Goal: Task Accomplishment & Management: Complete application form

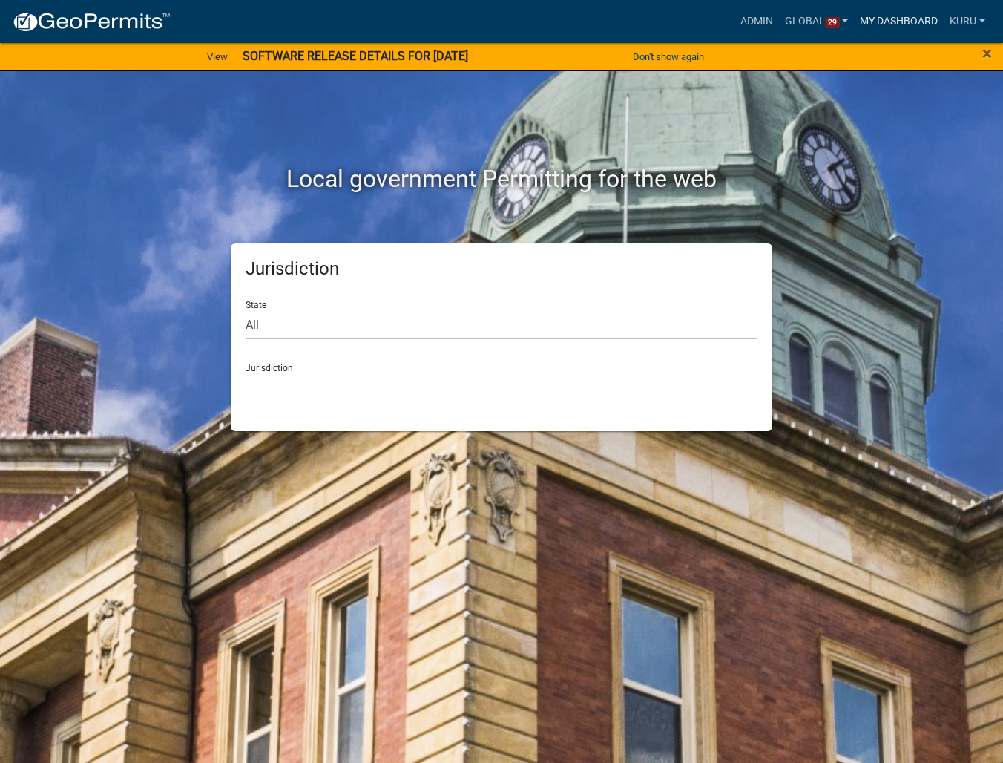
click at [899, 24] on link "My Dashboard" at bounding box center [899, 21] width 90 height 28
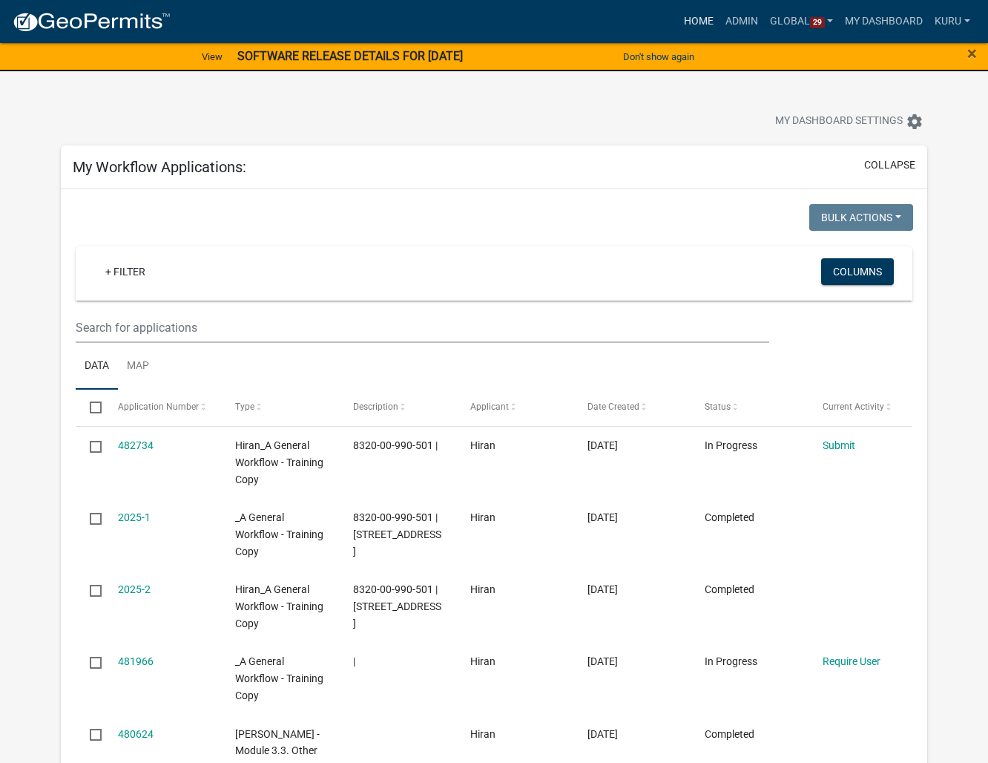
click at [691, 24] on link "Home" at bounding box center [699, 21] width 42 height 28
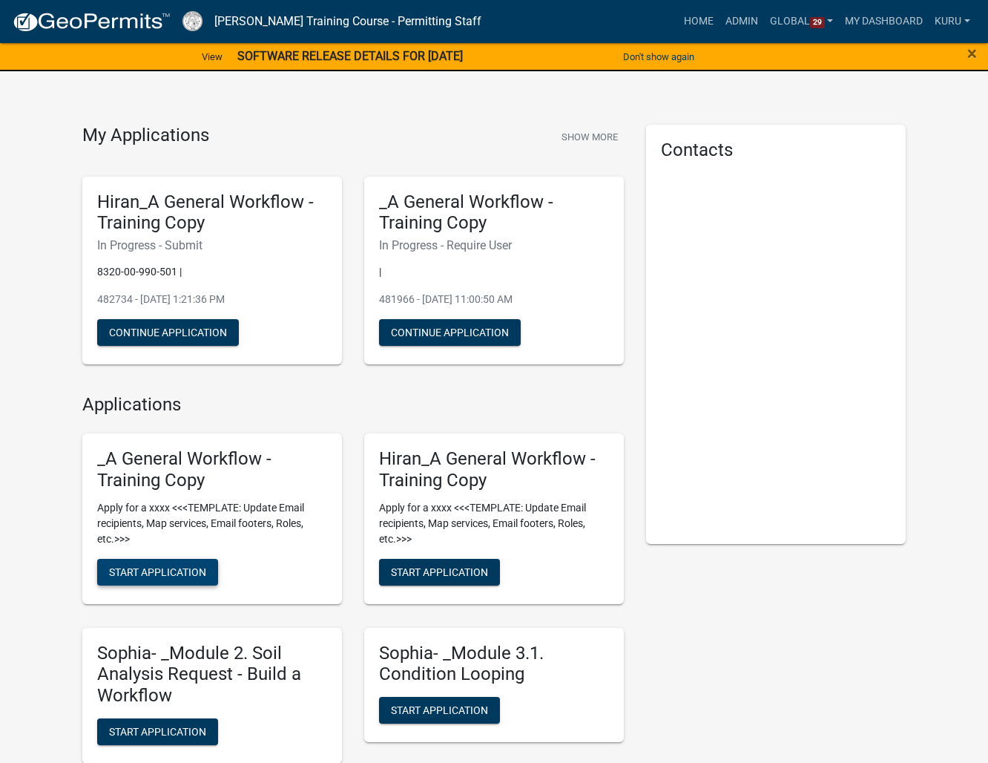
click at [147, 575] on span "Start Application" at bounding box center [157, 571] width 97 height 12
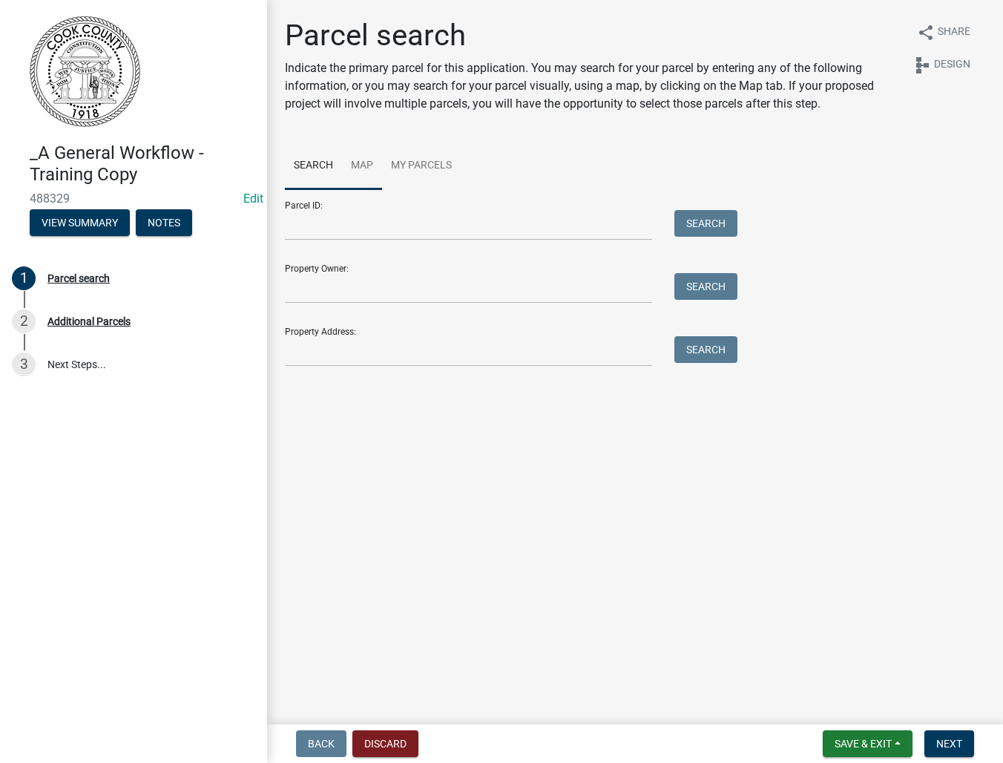
click at [370, 166] on link "Map" at bounding box center [362, 165] width 40 height 47
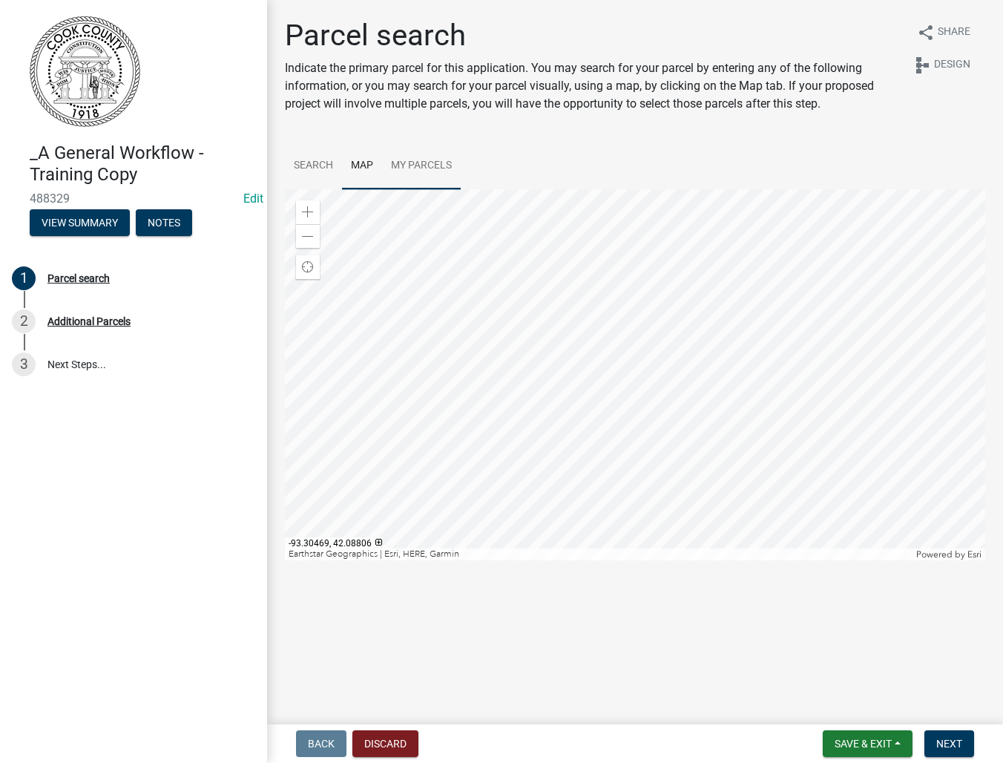
click at [485, 320] on div at bounding box center [635, 374] width 700 height 371
click at [563, 331] on div at bounding box center [635, 374] width 700 height 371
click at [301, 164] on link "Search" at bounding box center [313, 165] width 57 height 47
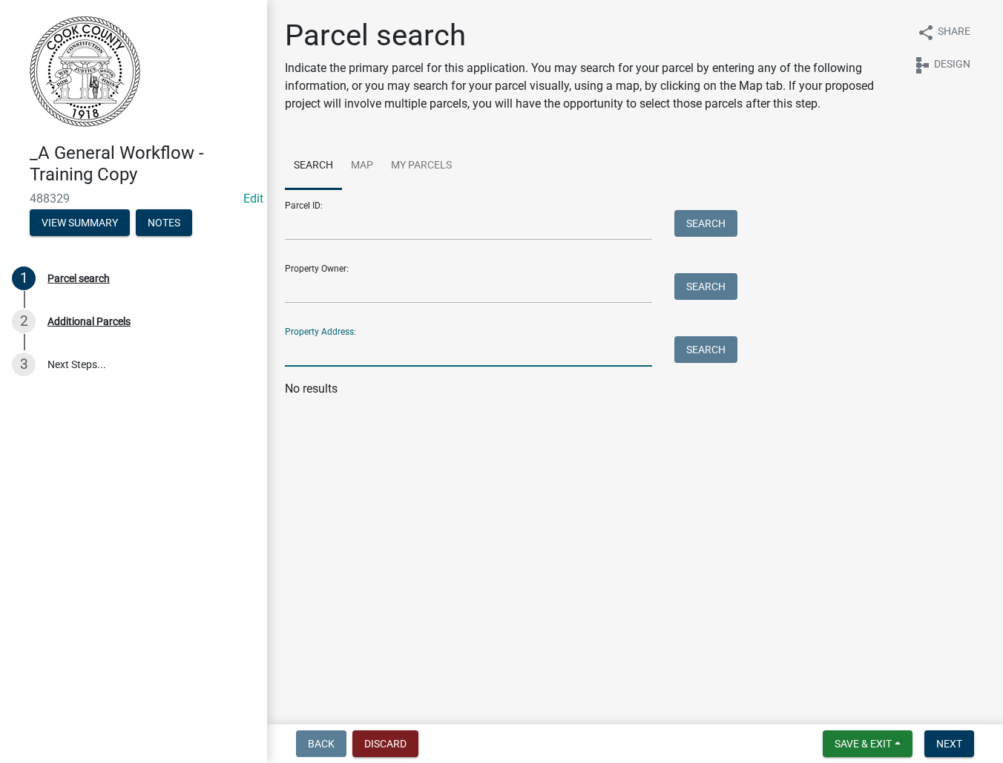
click at [335, 350] on input "Property Address:" at bounding box center [468, 351] width 367 height 30
click at [342, 202] on div "Parcel ID: Search" at bounding box center [507, 214] width 445 height 51
click at [334, 329] on div "Property Address: Search" at bounding box center [507, 340] width 445 height 51
click at [334, 343] on input "Property Address:" at bounding box center [468, 351] width 367 height 30
type input "500"
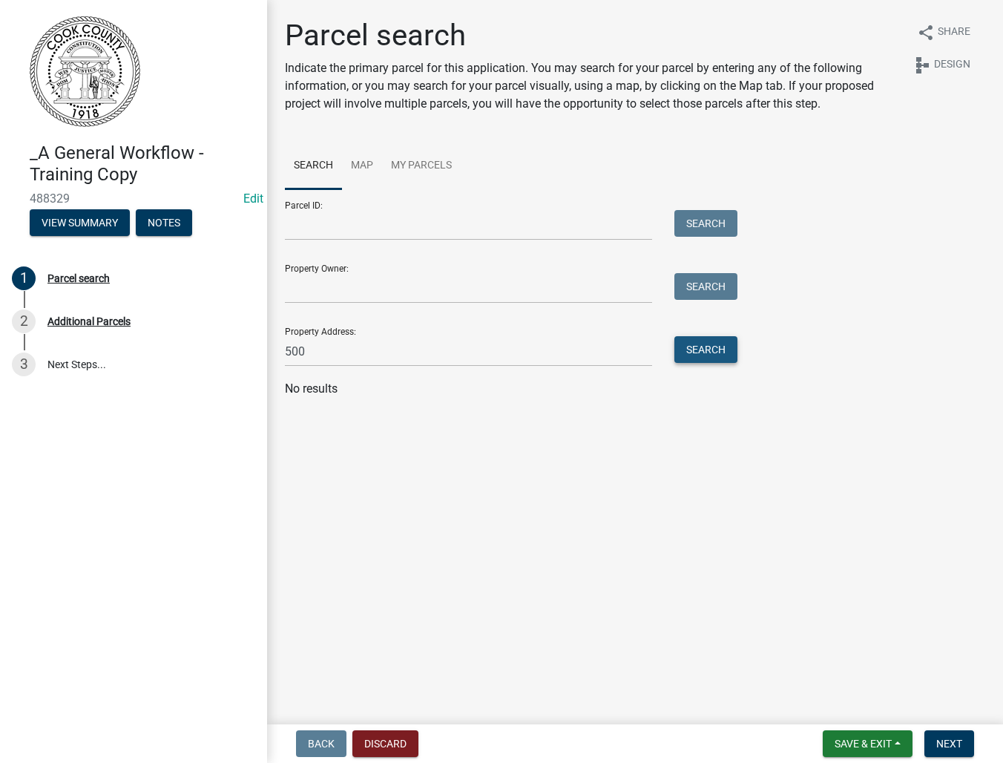
click at [699, 350] on button "Search" at bounding box center [705, 349] width 63 height 27
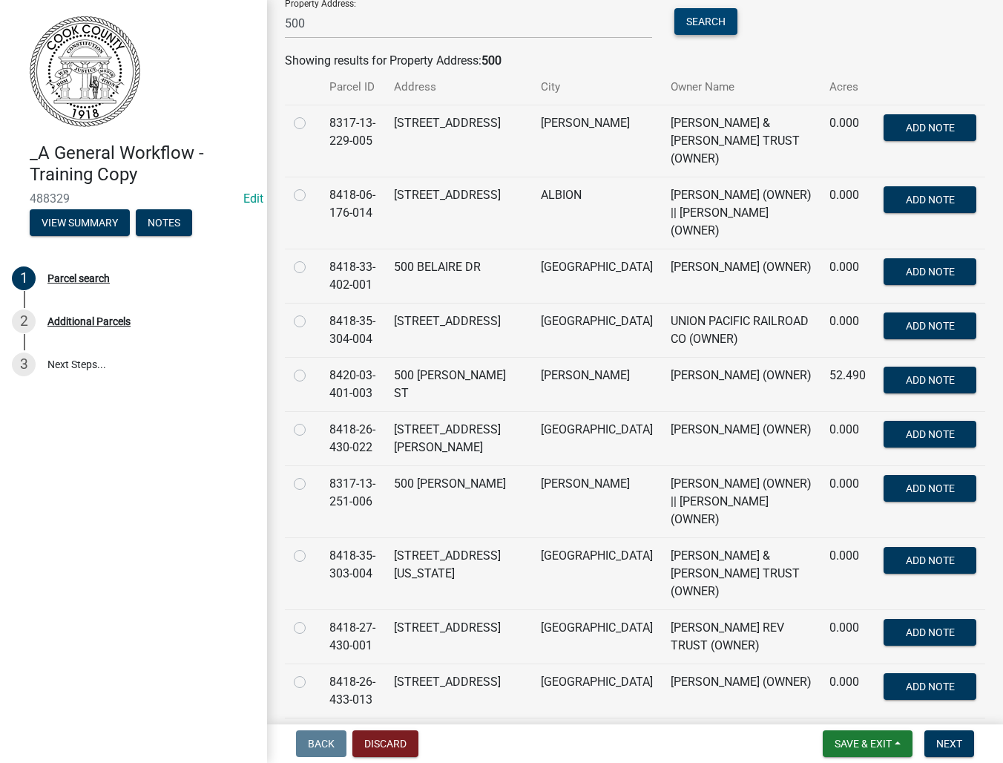
scroll to position [383, 0]
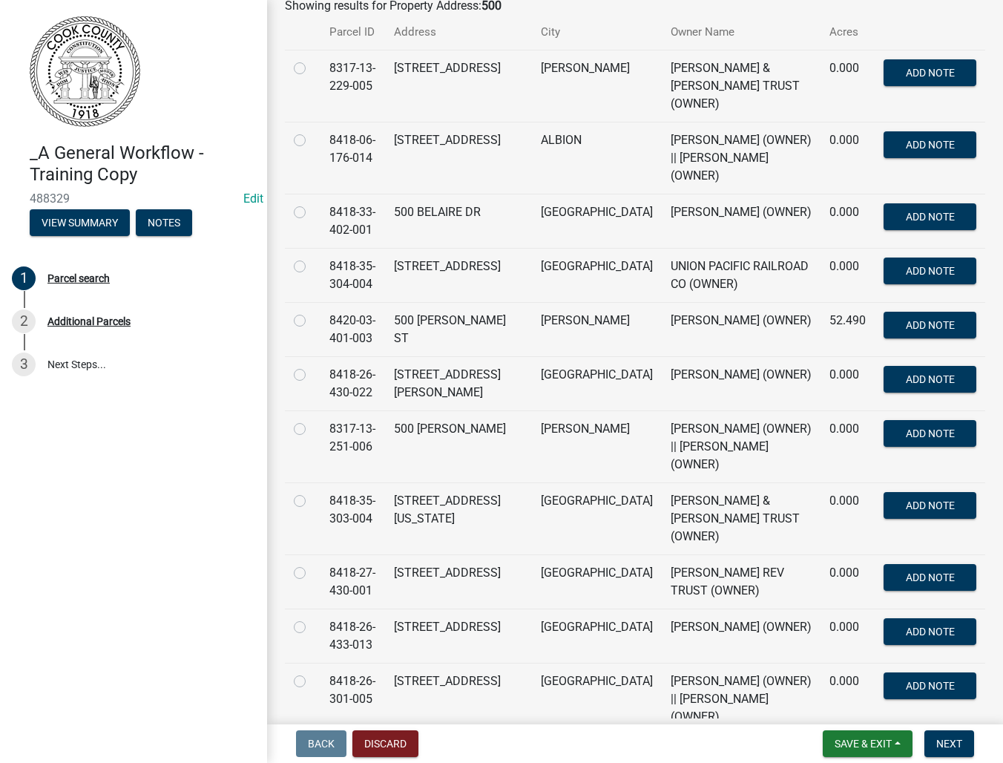
click at [312, 618] on label at bounding box center [312, 618] width 0 height 0
click at [312, 618] on input "radio" at bounding box center [317, 623] width 10 height 10
radio input "true"
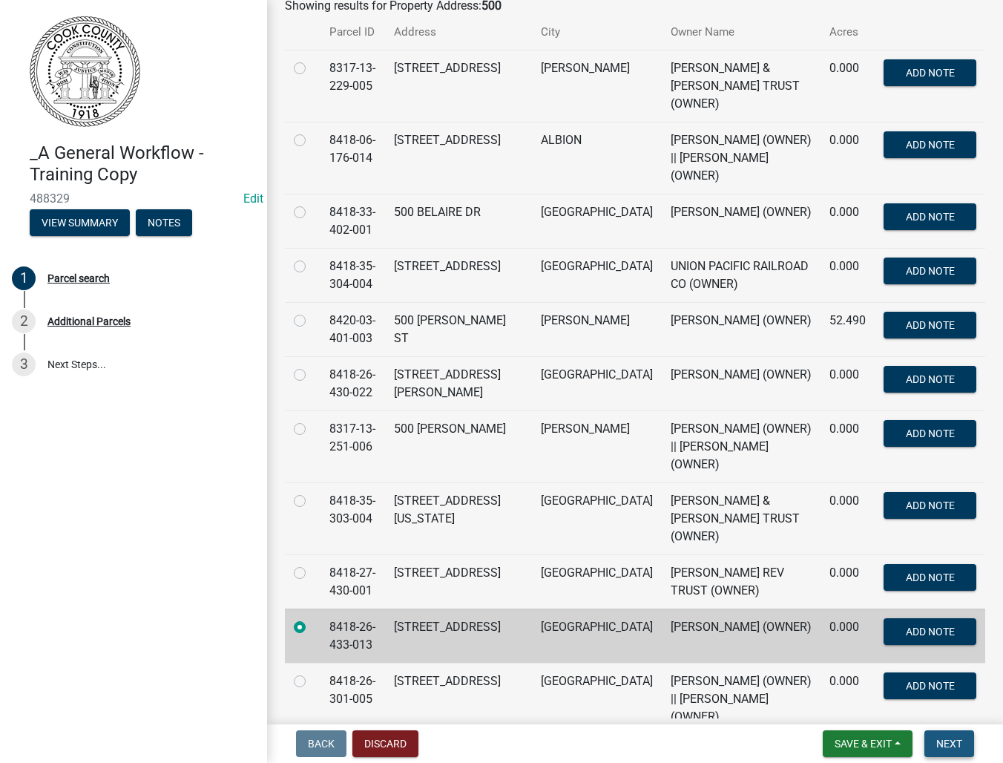
click at [960, 740] on span "Next" at bounding box center [949, 743] width 26 height 12
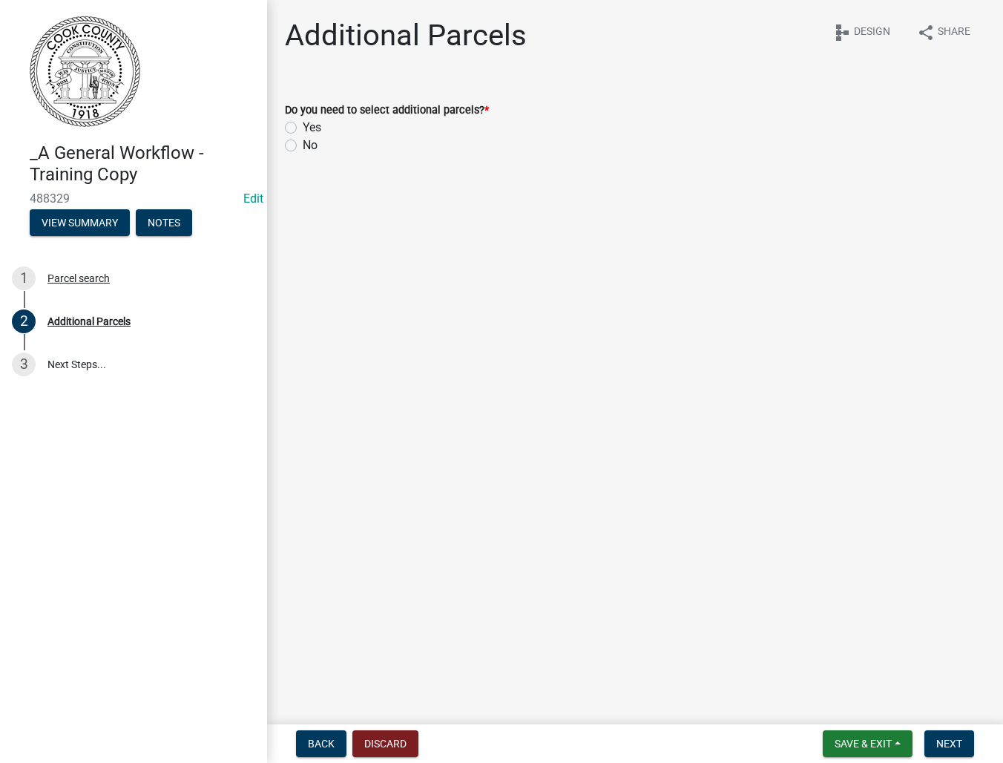
click at [303, 143] on label "No" at bounding box center [310, 146] width 15 height 18
click at [303, 143] on input "No" at bounding box center [308, 142] width 10 height 10
radio input "true"
click at [952, 739] on span "Next" at bounding box center [949, 743] width 26 height 12
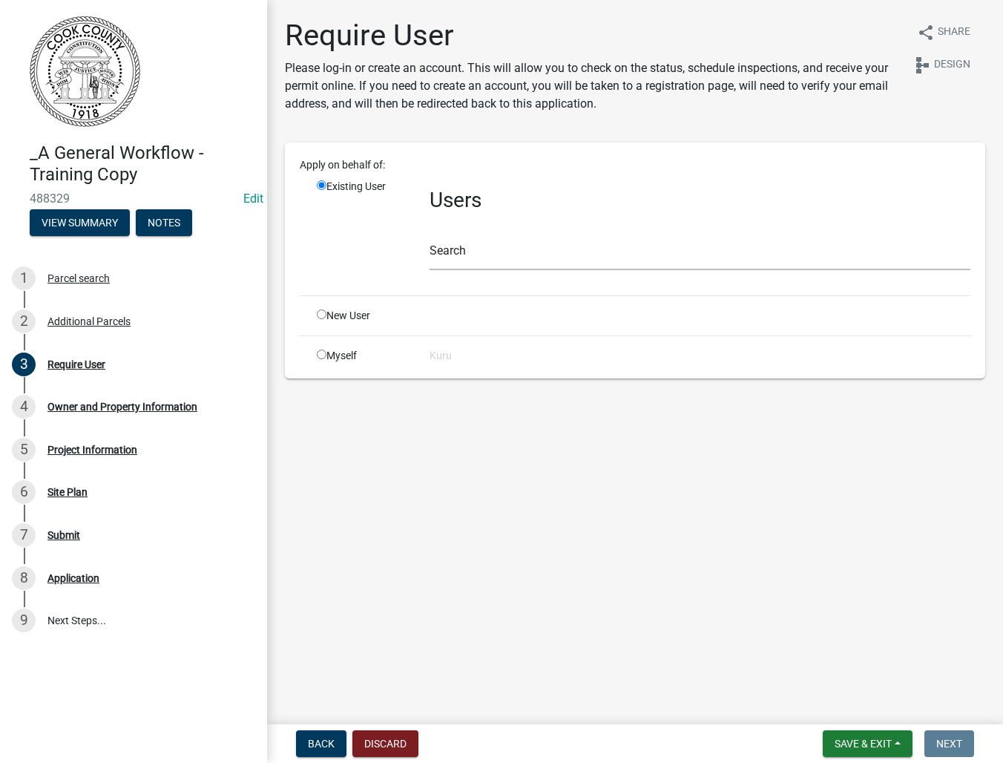
click at [317, 352] on input "radio" at bounding box center [322, 354] width 10 height 10
radio input "true"
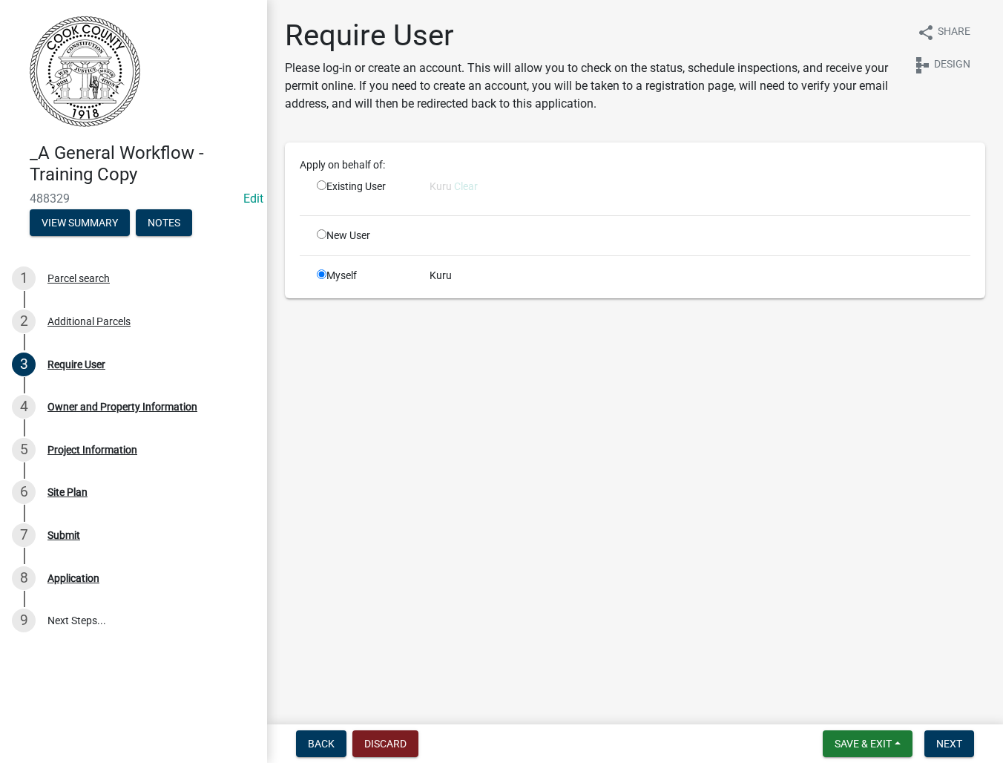
click at [323, 180] on input "radio" at bounding box center [322, 185] width 10 height 10
radio input "true"
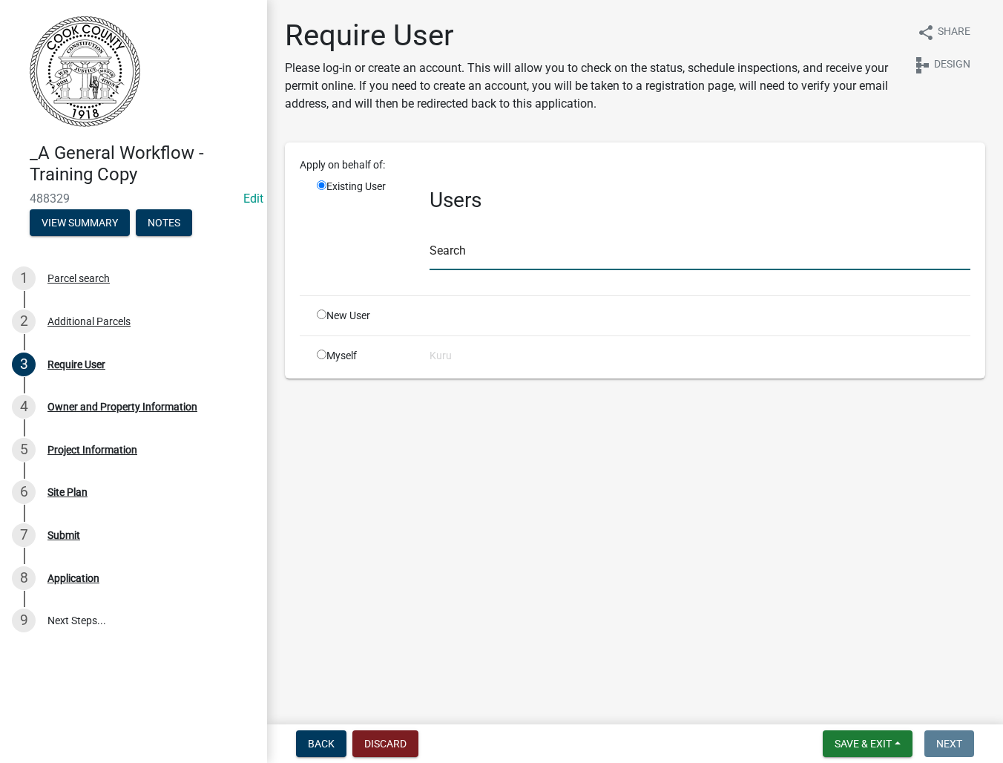
click at [464, 246] on input "text" at bounding box center [700, 255] width 541 height 30
click at [319, 348] on div "Myself" at bounding box center [362, 356] width 113 height 16
drag, startPoint x: 323, startPoint y: 350, endPoint x: 349, endPoint y: 375, distance: 36.2
click at [323, 351] on input "radio" at bounding box center [322, 354] width 10 height 10
radio input "true"
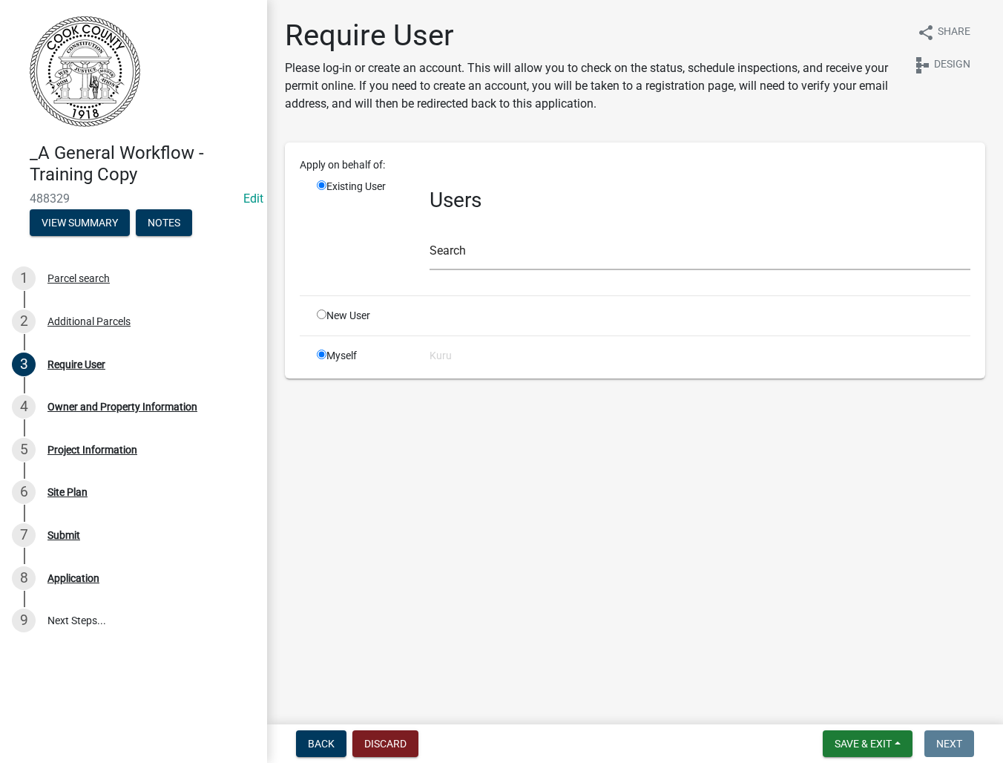
radio input "false"
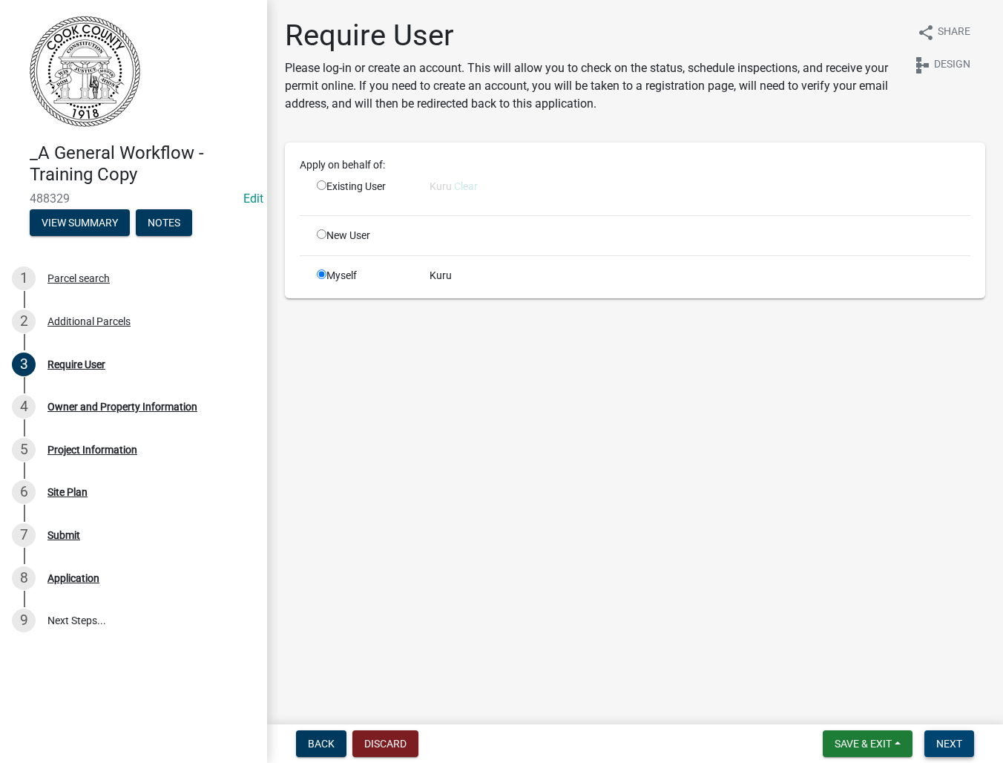
click at [956, 744] on span "Next" at bounding box center [949, 743] width 26 height 12
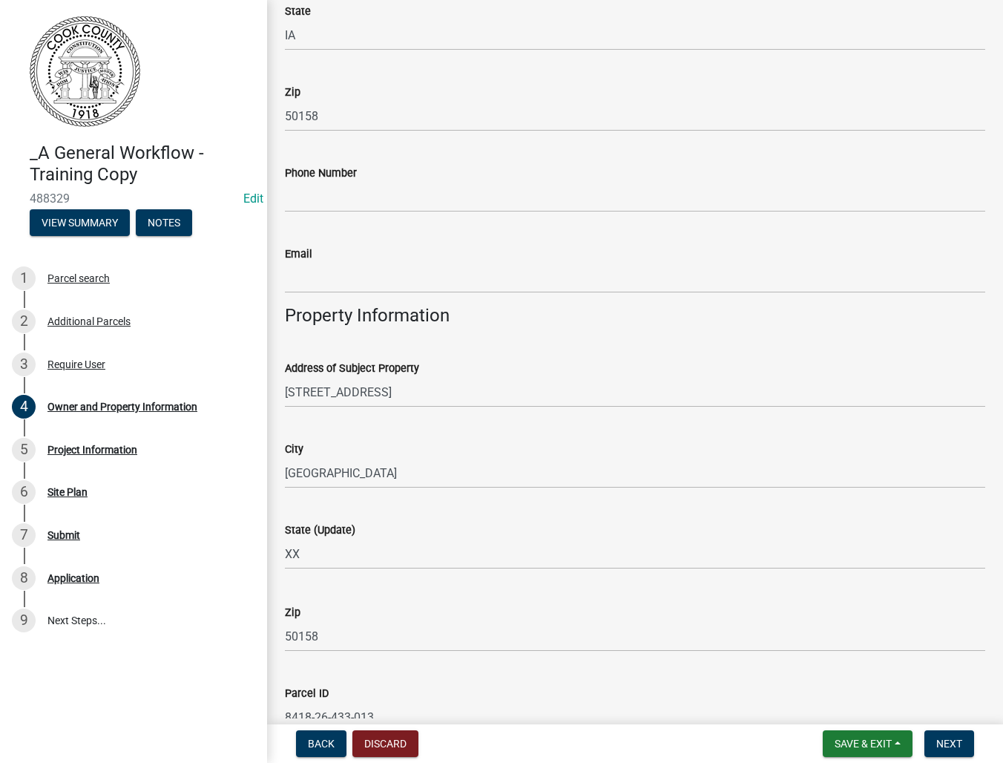
scroll to position [707, 0]
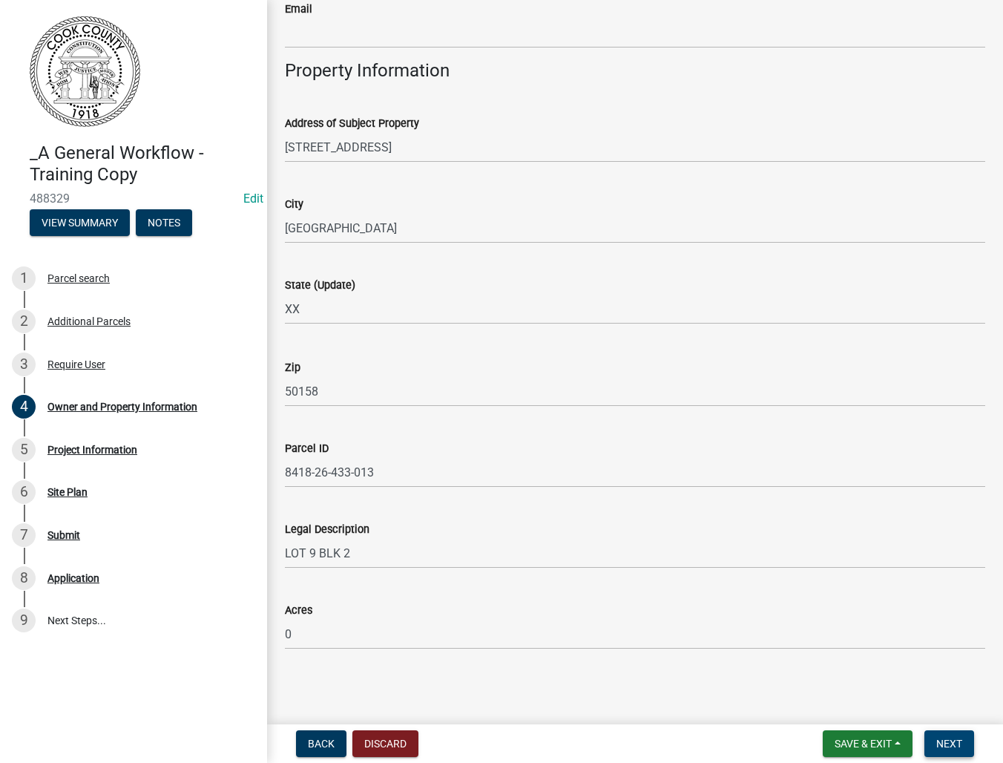
click at [943, 740] on span "Next" at bounding box center [949, 743] width 26 height 12
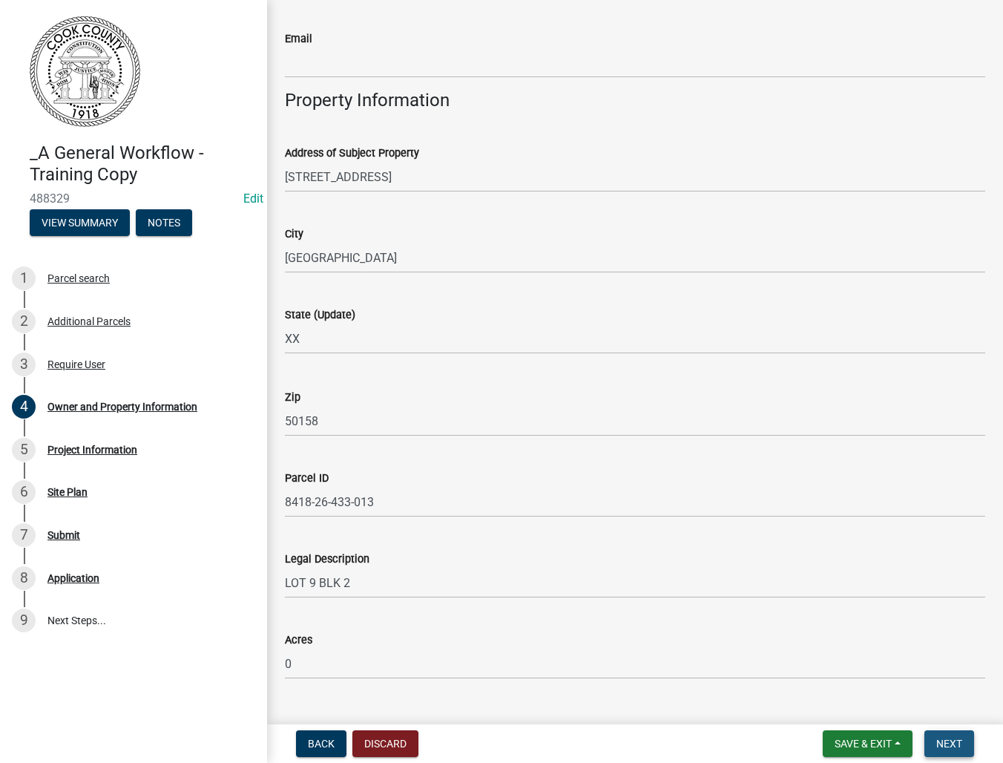
scroll to position [737, 0]
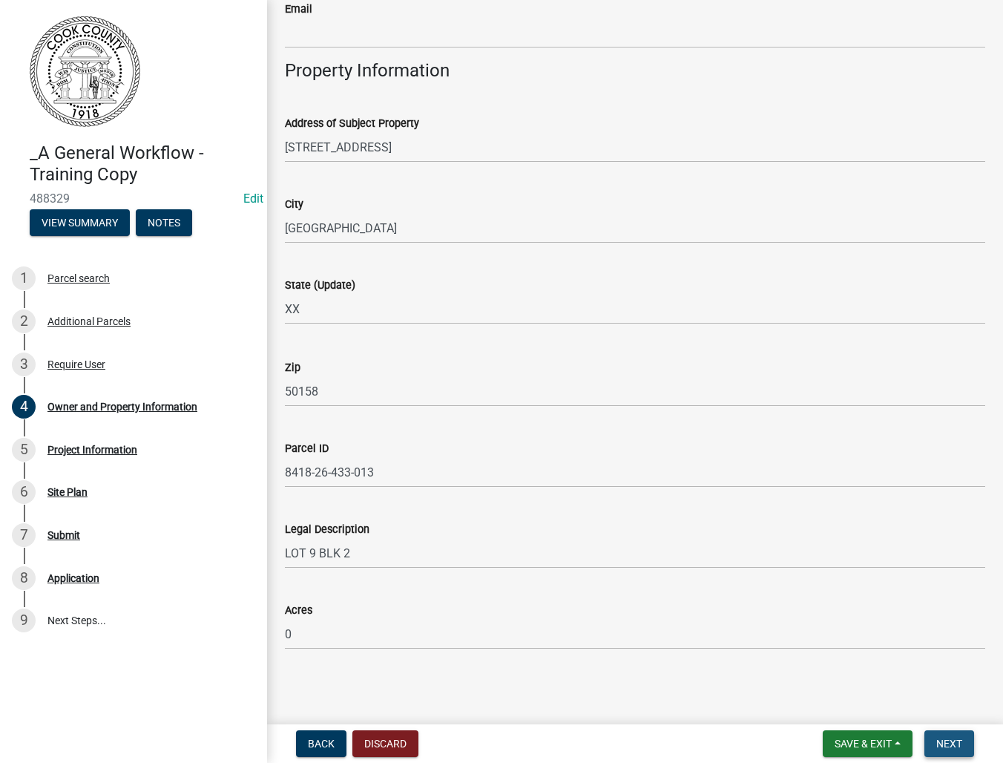
click at [944, 741] on span "Next" at bounding box center [949, 743] width 26 height 12
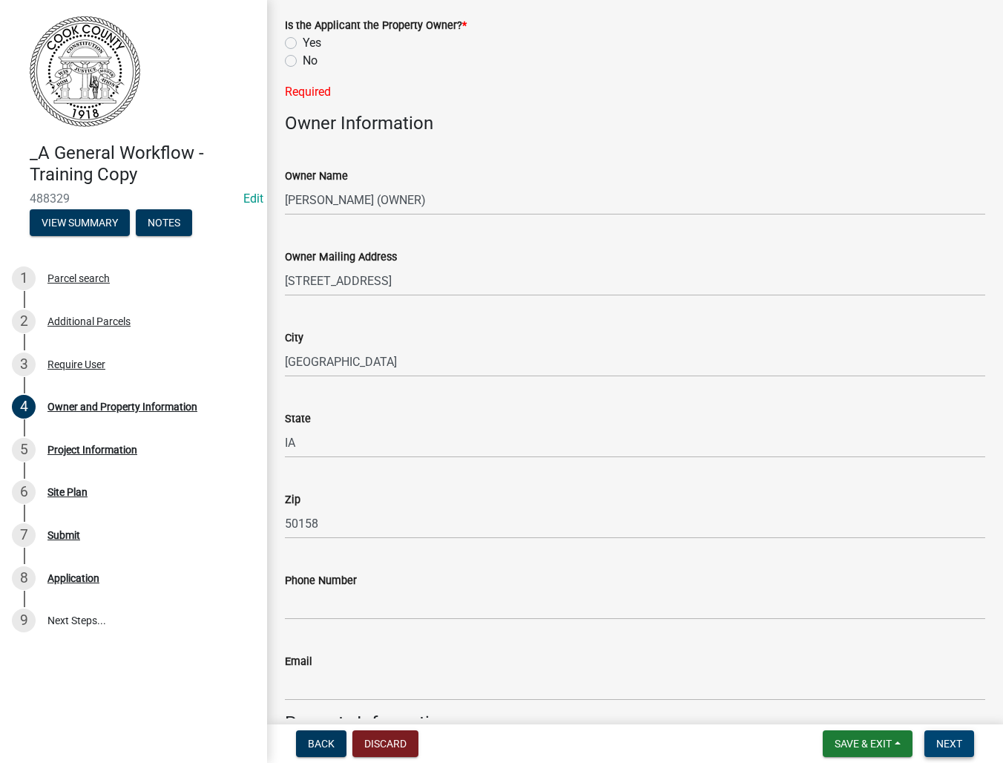
scroll to position [0, 0]
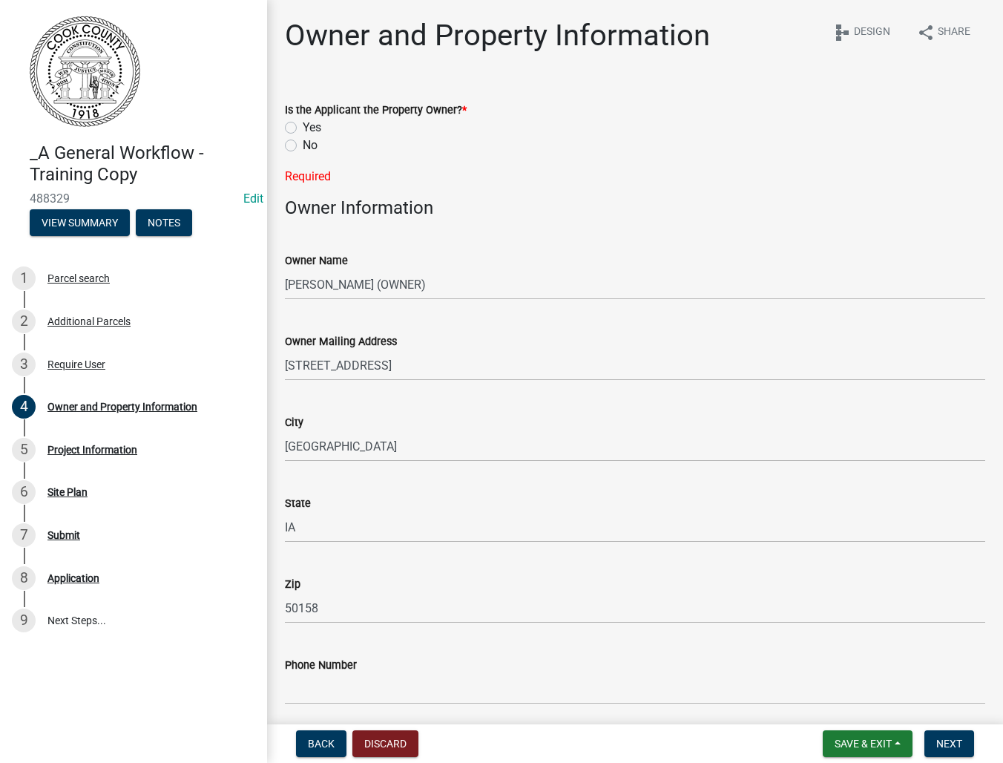
drag, startPoint x: 289, startPoint y: 128, endPoint x: 317, endPoint y: 166, distance: 46.7
click at [303, 128] on label "Yes" at bounding box center [312, 128] width 19 height 18
click at [303, 128] on input "Yes" at bounding box center [308, 124] width 10 height 10
radio input "true"
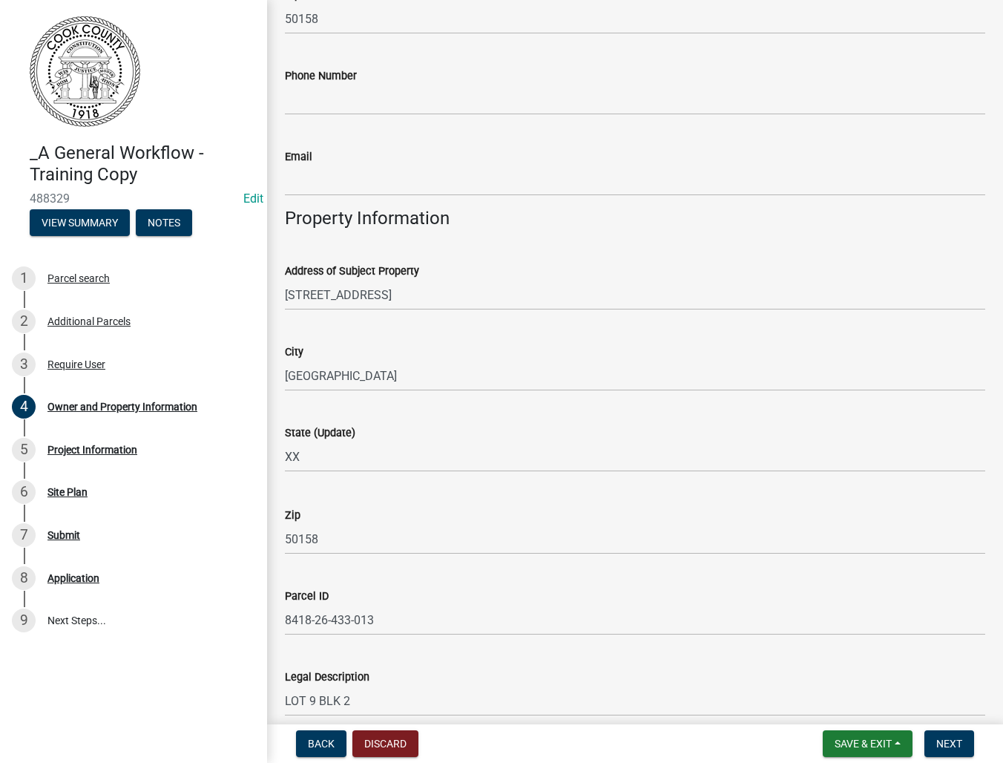
scroll to position [707, 0]
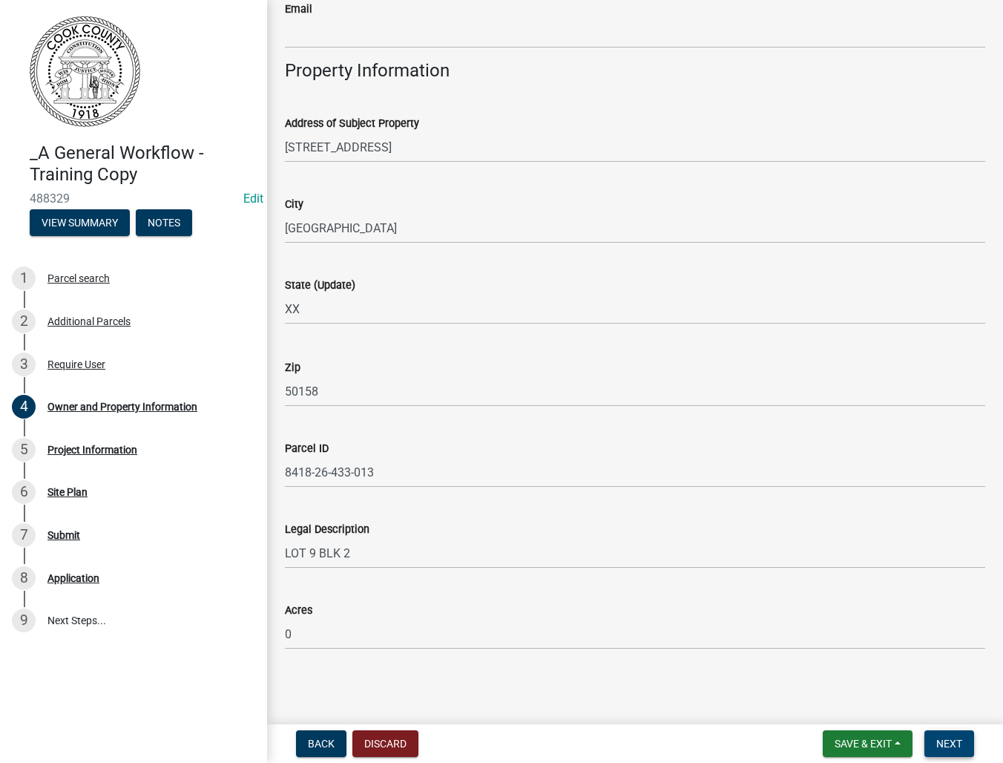
click at [944, 735] on button "Next" at bounding box center [949, 743] width 50 height 27
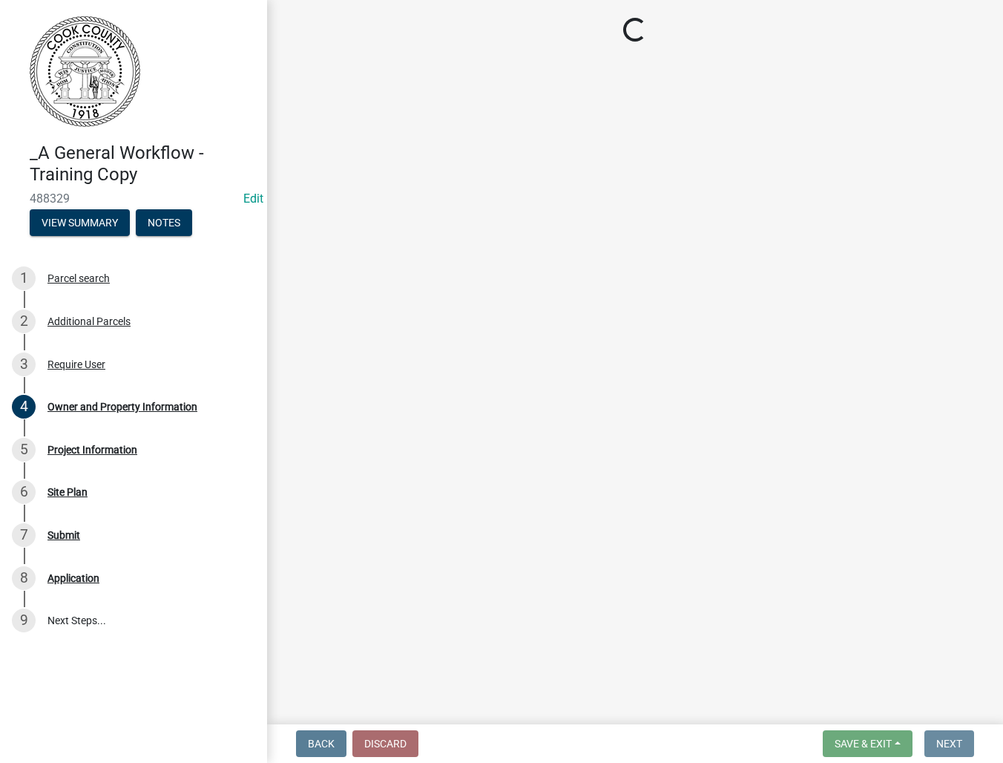
scroll to position [0, 0]
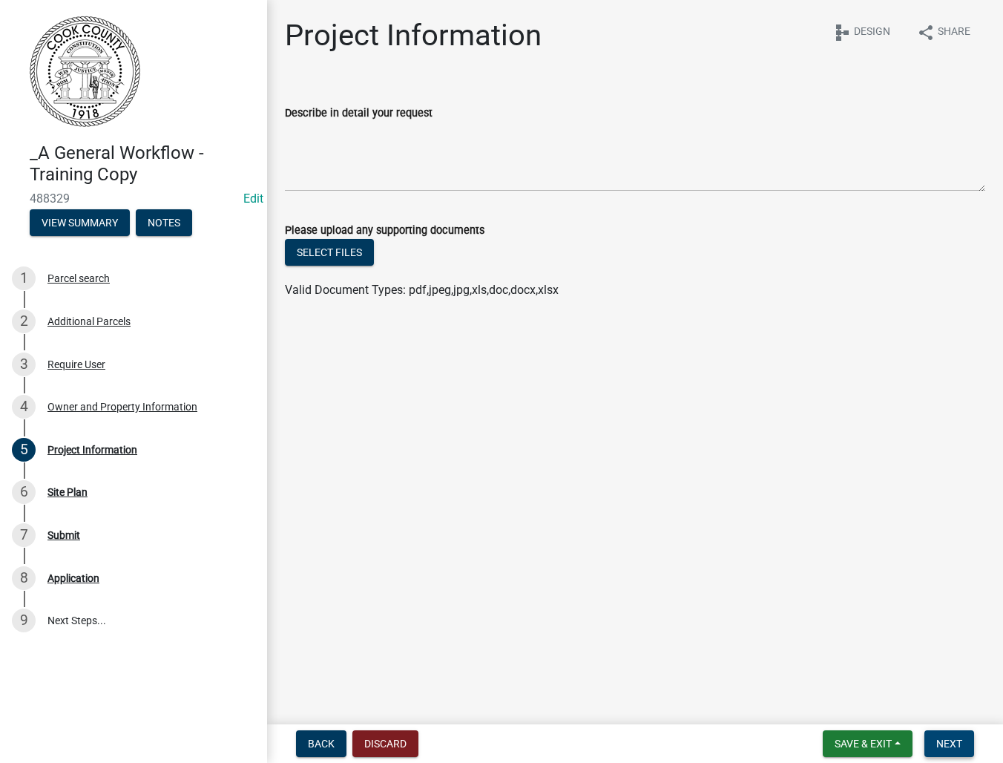
click at [945, 740] on span "Next" at bounding box center [949, 743] width 26 height 12
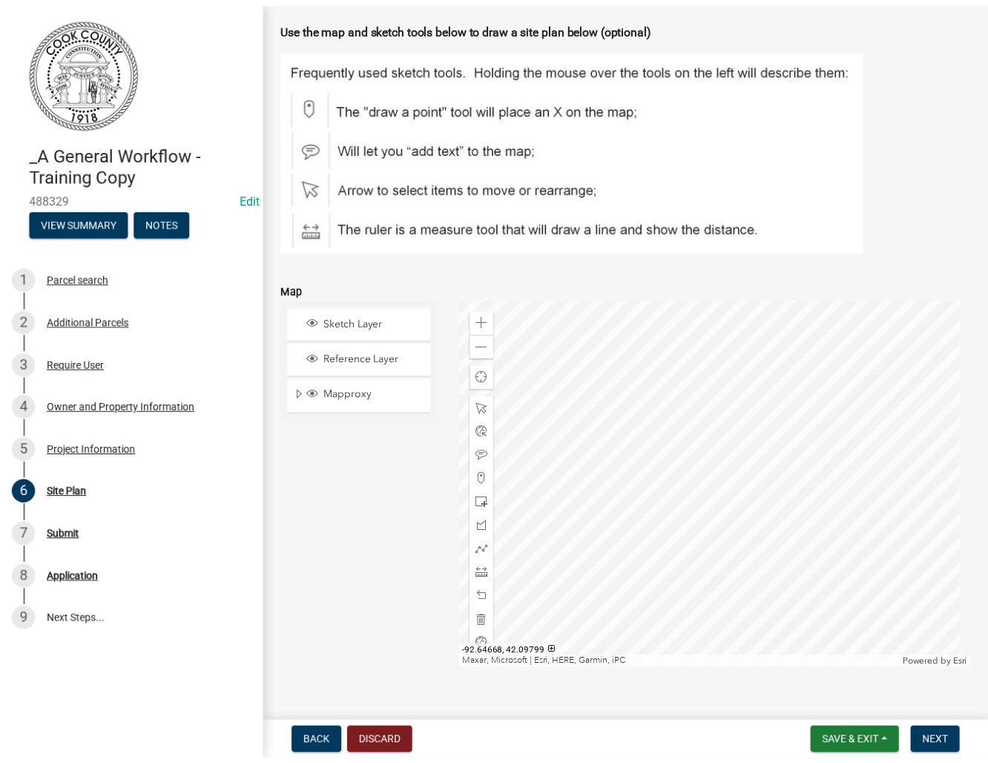
scroll to position [226, 0]
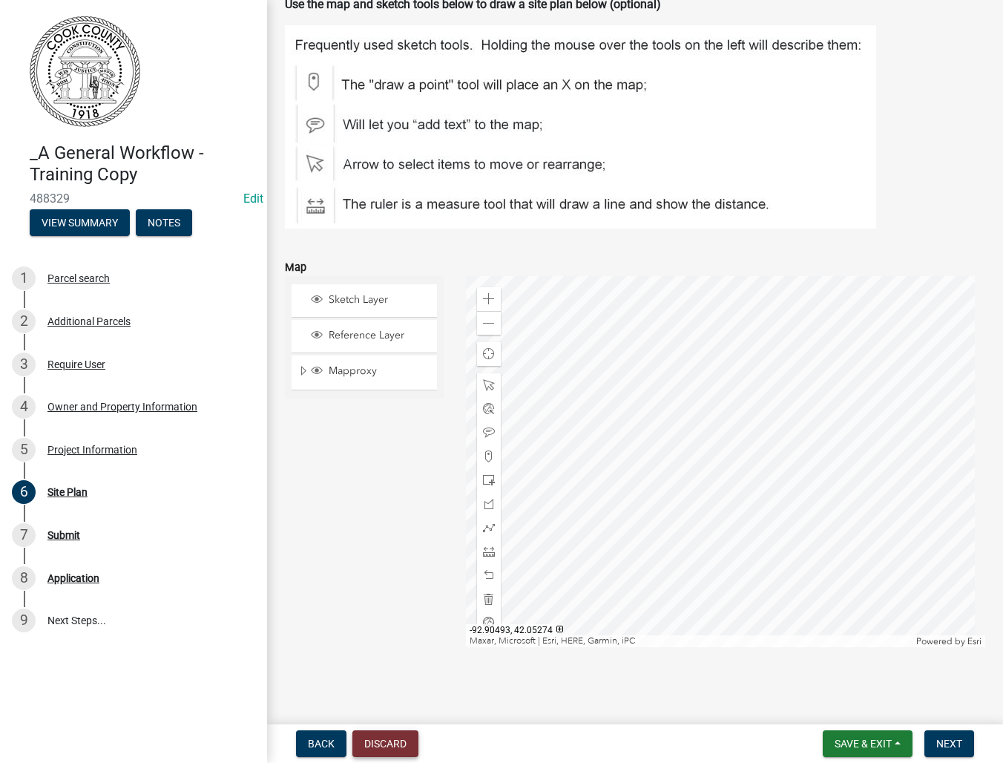
click at [372, 741] on button "Discard" at bounding box center [385, 743] width 66 height 27
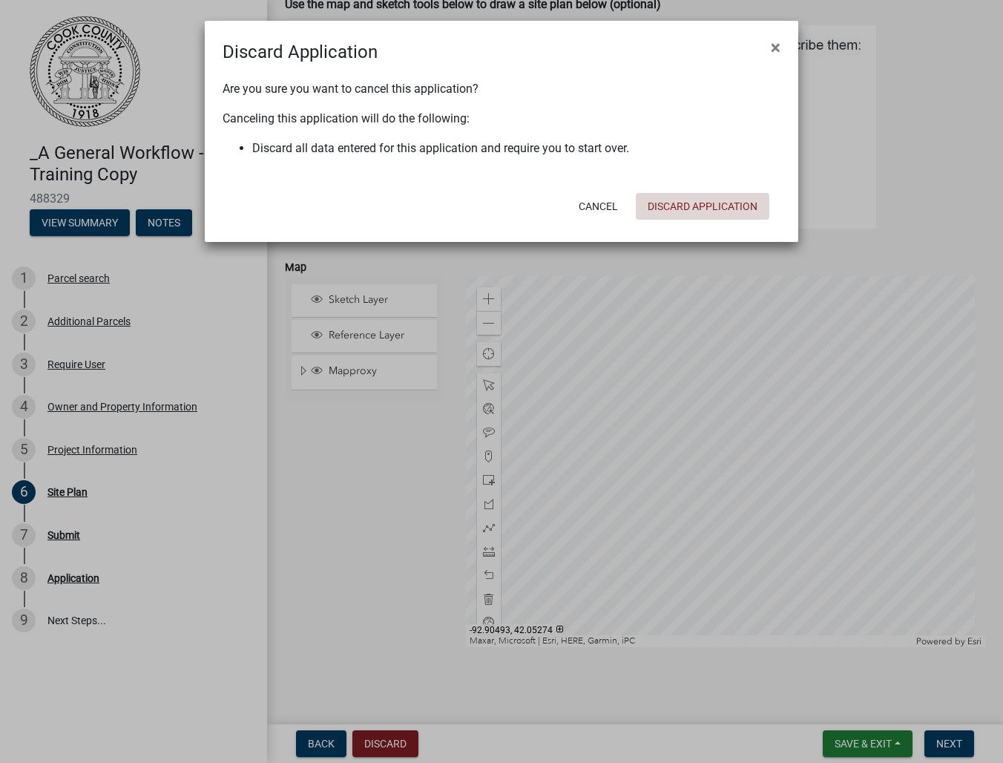
click at [648, 208] on button "Discard Application" at bounding box center [703, 206] width 134 height 27
